Goal: Subscribe to service/newsletter

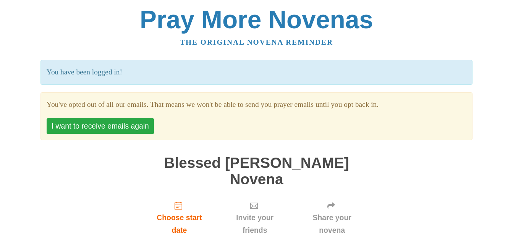
click at [77, 129] on button "I want to receive emails again" at bounding box center [100, 126] width 107 height 16
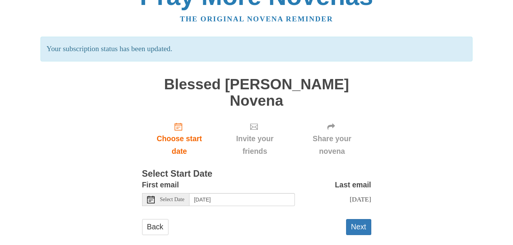
scroll to position [35, 0]
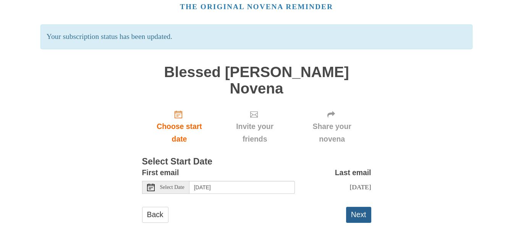
click at [353, 217] on button "Next" at bounding box center [358, 215] width 25 height 16
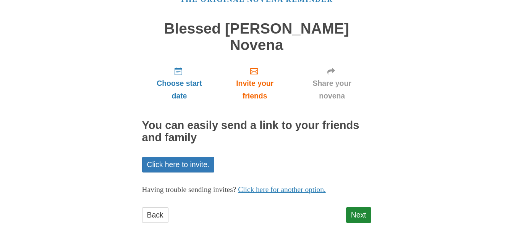
scroll to position [43, 0]
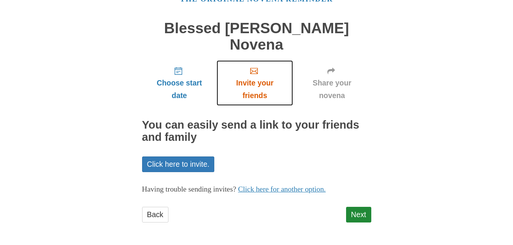
click at [252, 86] on span "Invite your friends" at bounding box center [254, 89] width 61 height 25
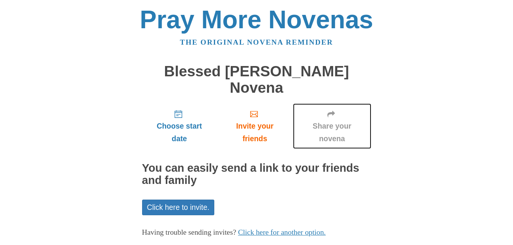
click at [335, 129] on span "Share your novena" at bounding box center [331, 132] width 63 height 25
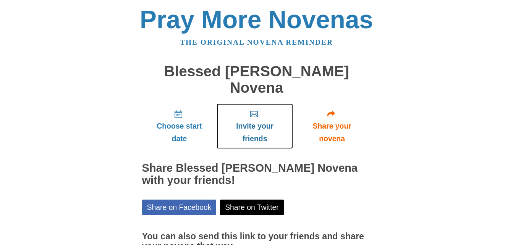
click at [250, 128] on span "Invite your friends" at bounding box center [254, 132] width 61 height 25
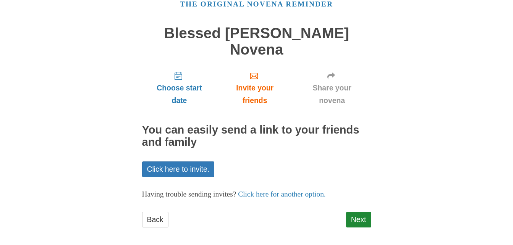
scroll to position [43, 0]
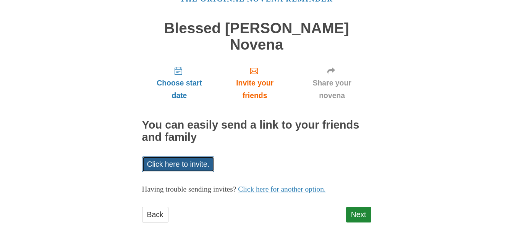
click at [200, 166] on link "Click here to invite." at bounding box center [178, 164] width 73 height 16
click at [385, 155] on div "Pray More Novenas The original novena reminder Blessed Pier Giorgio Frassati No…" at bounding box center [256, 101] width 447 height 288
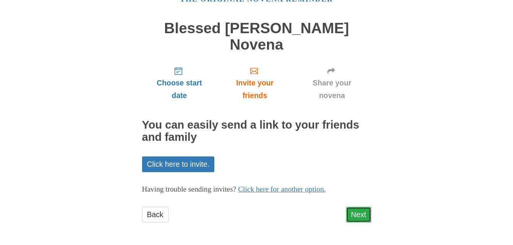
click at [351, 214] on link "Next" at bounding box center [358, 215] width 25 height 16
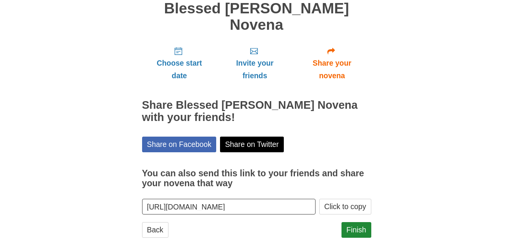
scroll to position [78, 0]
